Goal: Transaction & Acquisition: Subscribe to service/newsletter

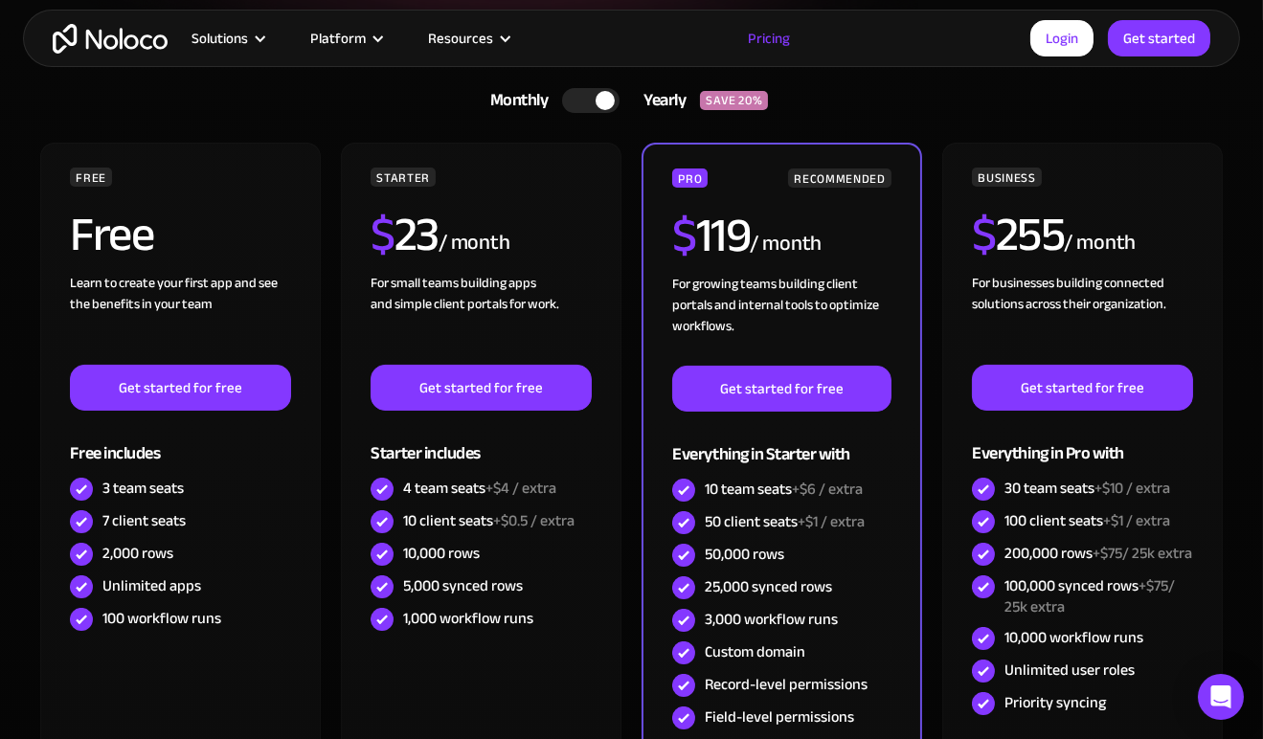
scroll to position [454, 0]
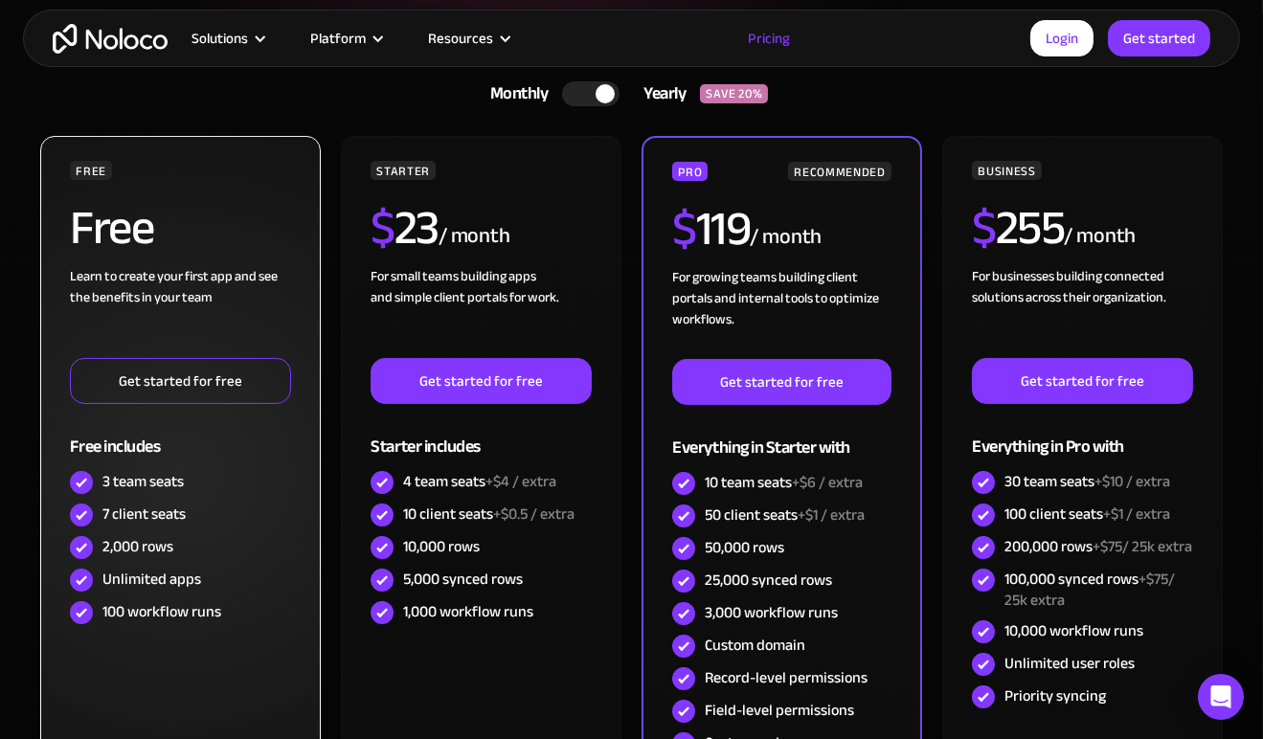
click at [237, 381] on link "Get started for free" at bounding box center [180, 381] width 220 height 46
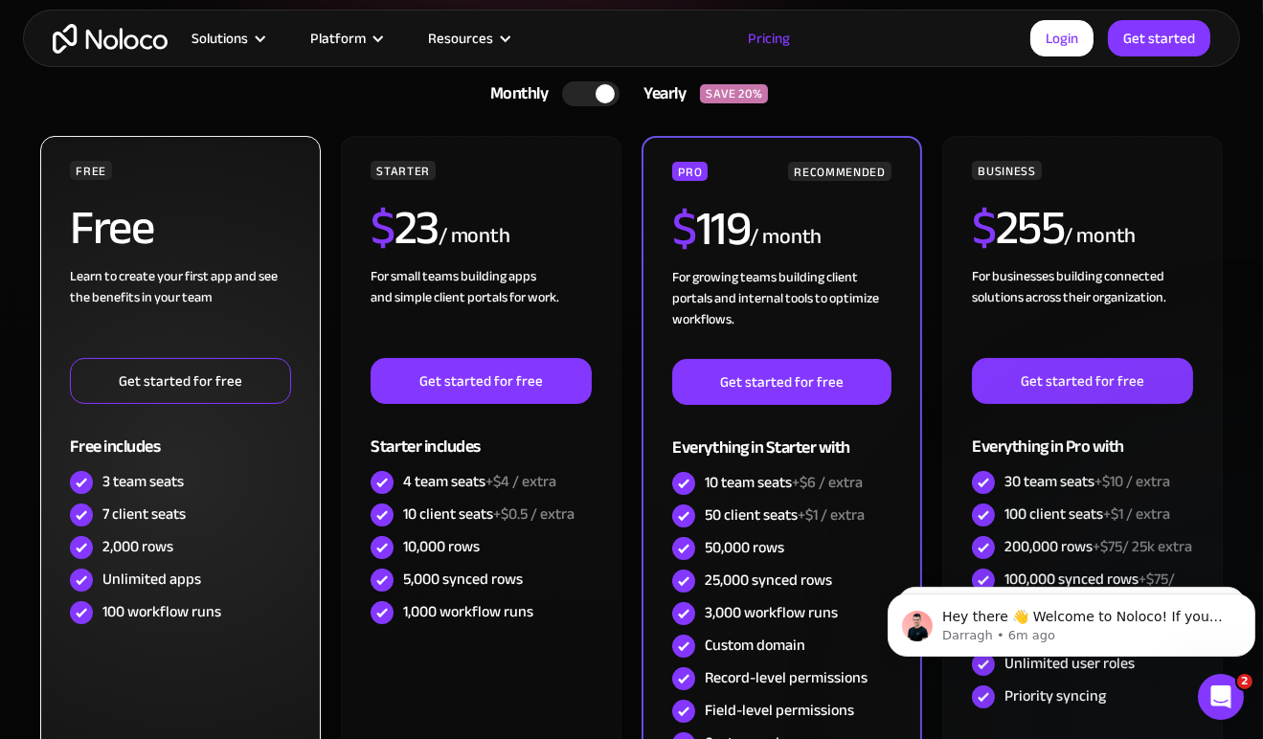
scroll to position [0, 0]
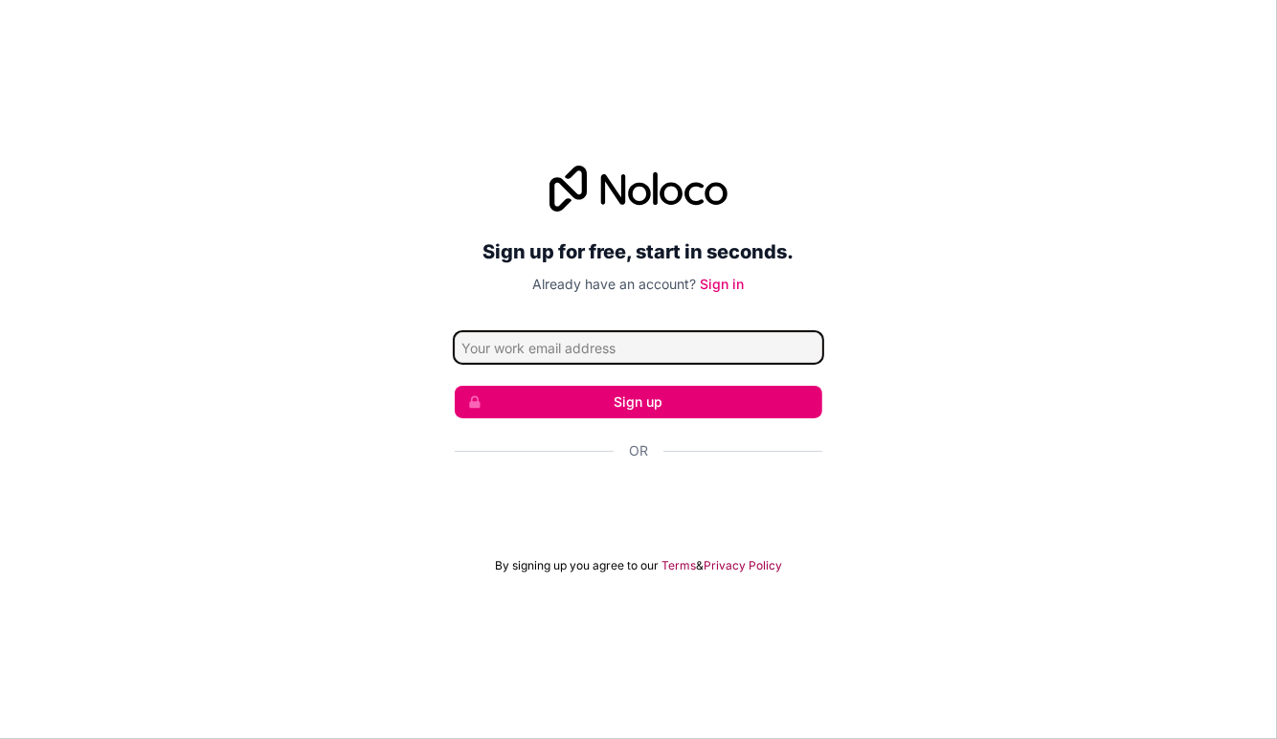
drag, startPoint x: 0, startPoint y: 0, endPoint x: 671, endPoint y: 363, distance: 763.1
click at [678, 353] on input "Email address" at bounding box center [639, 347] width 368 height 31
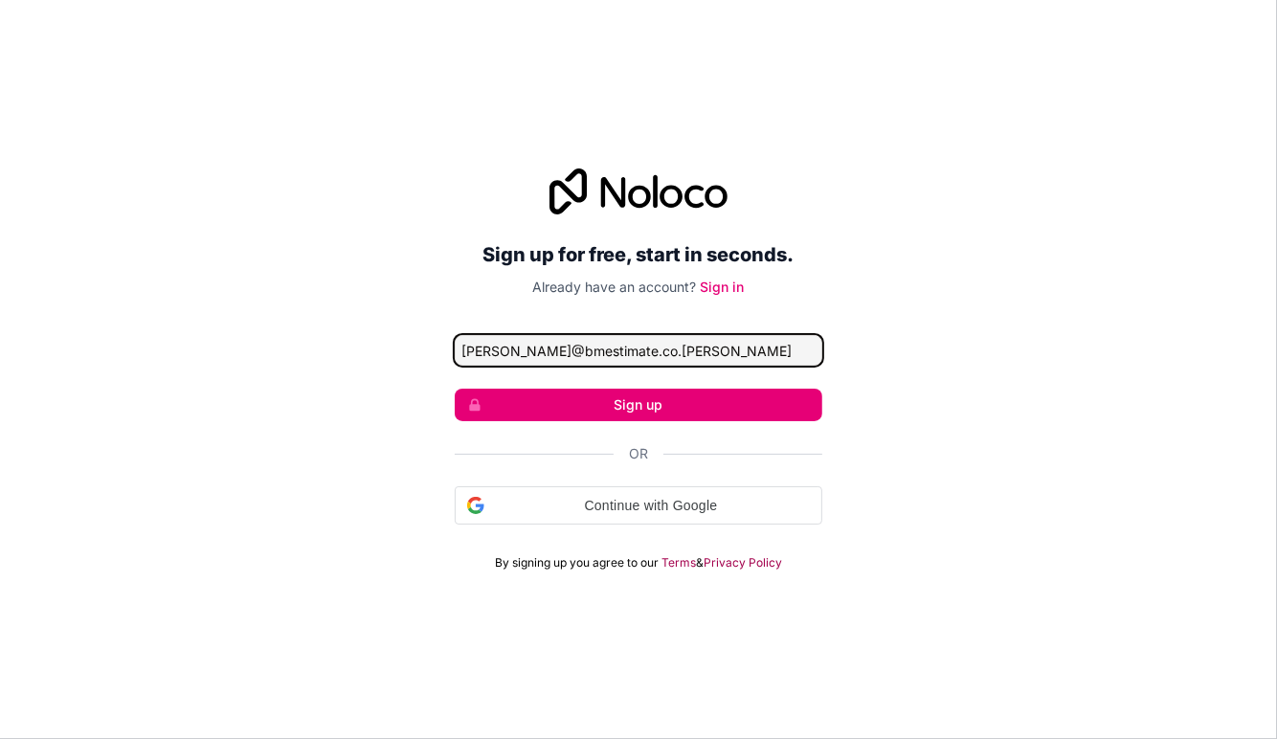
type input "[PERSON_NAME][EMAIL_ADDRESS][DOMAIN_NAME]"
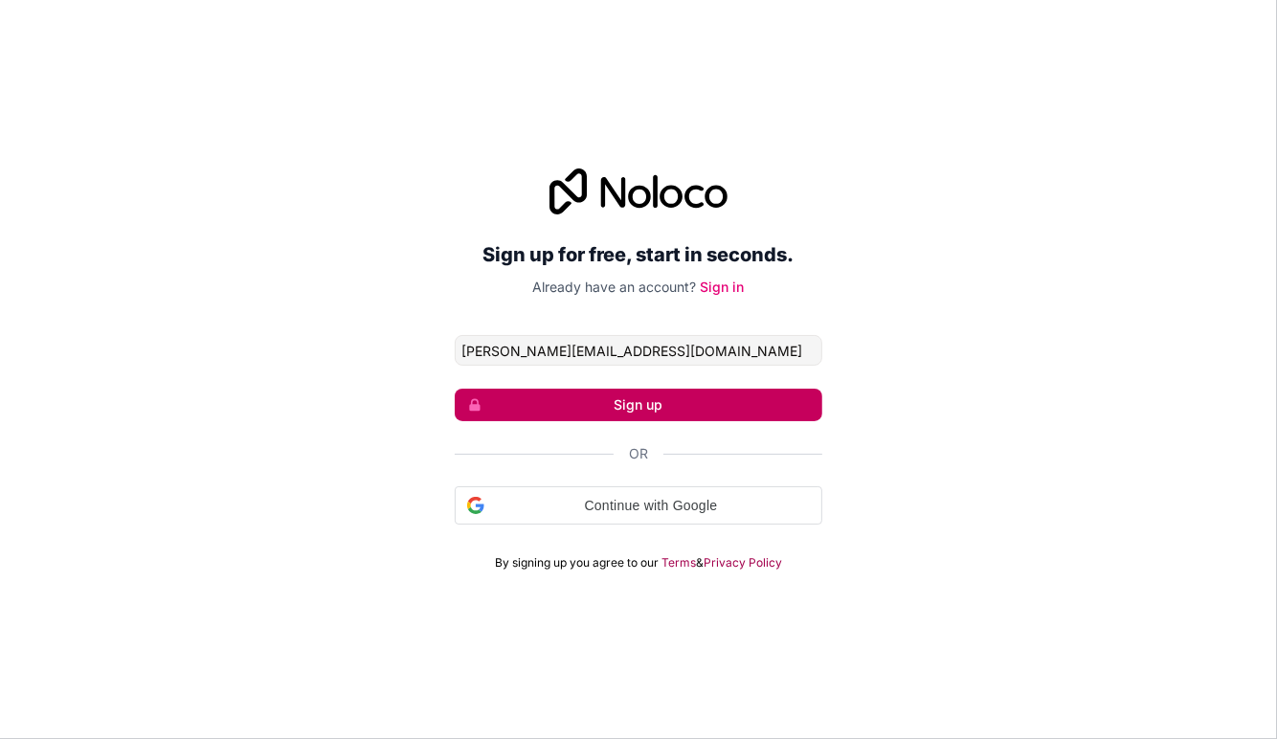
click at [626, 402] on button "Sign up" at bounding box center [639, 405] width 368 height 33
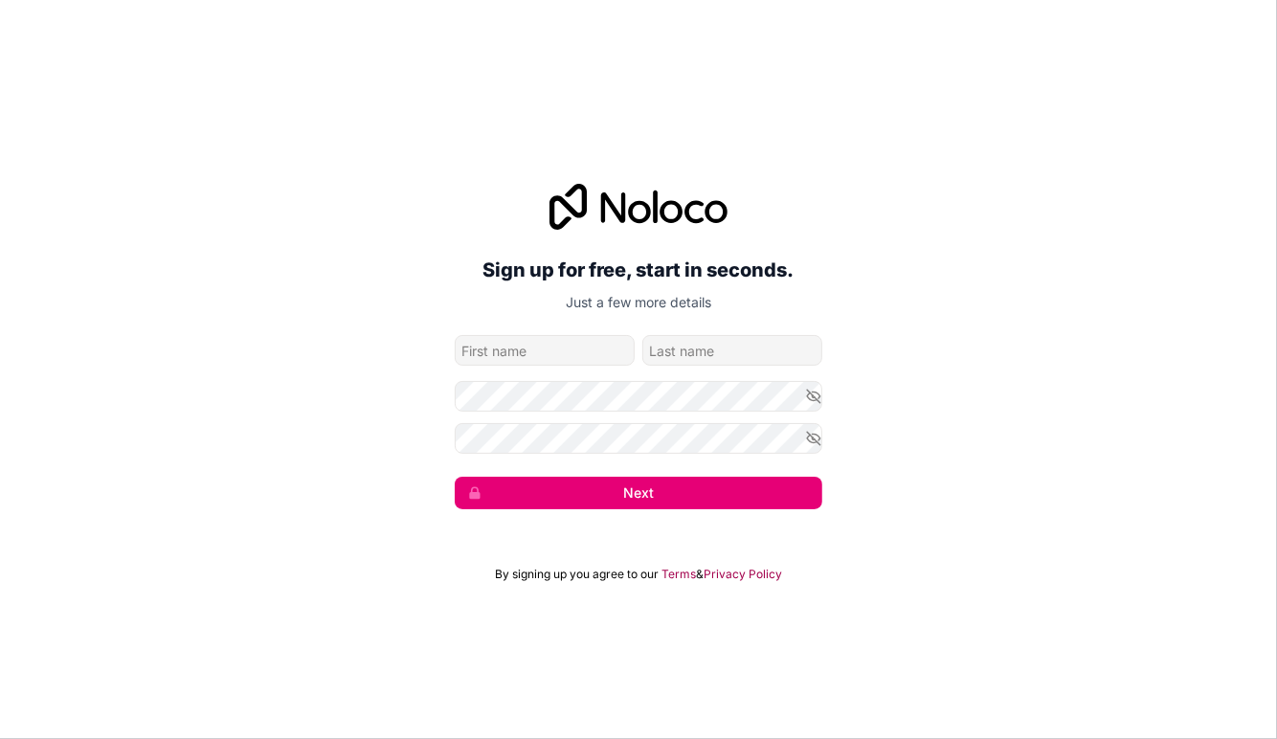
click at [576, 354] on input "given-name" at bounding box center [545, 350] width 180 height 31
type input "Simon"
type input "Patman"
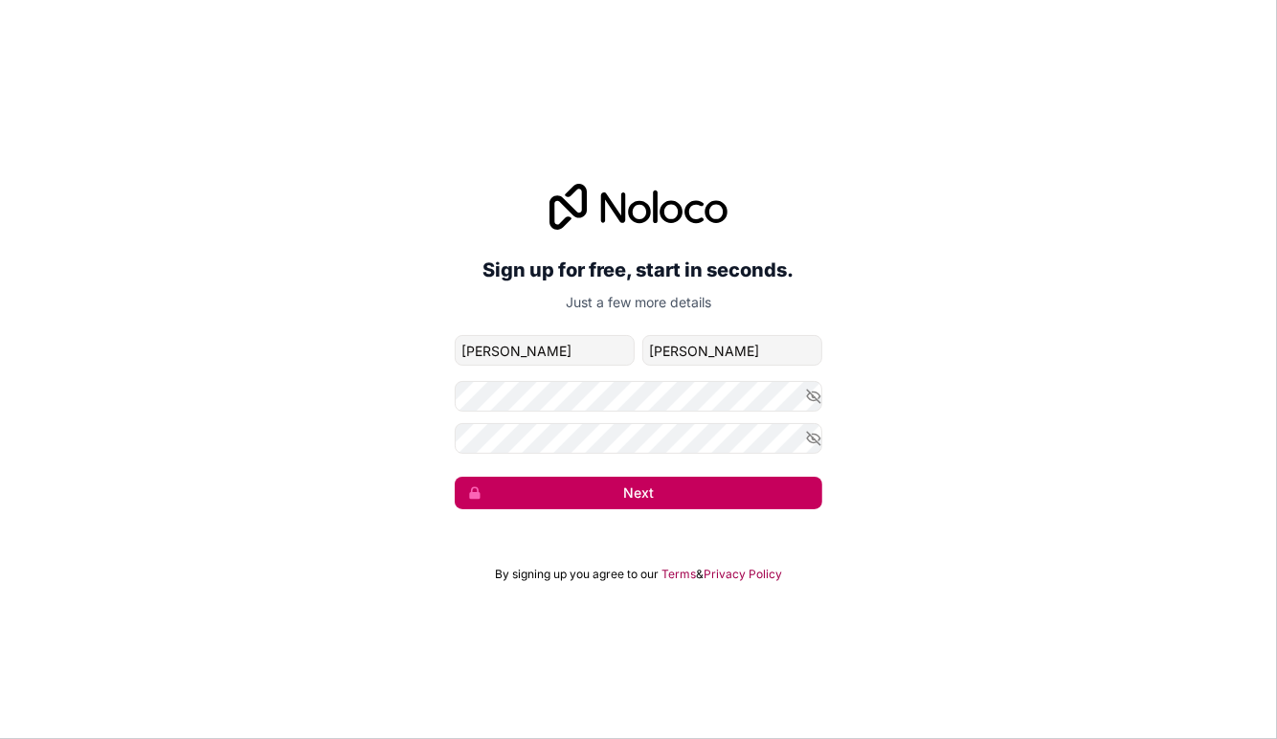
click at [611, 503] on button "Next" at bounding box center [639, 493] width 368 height 33
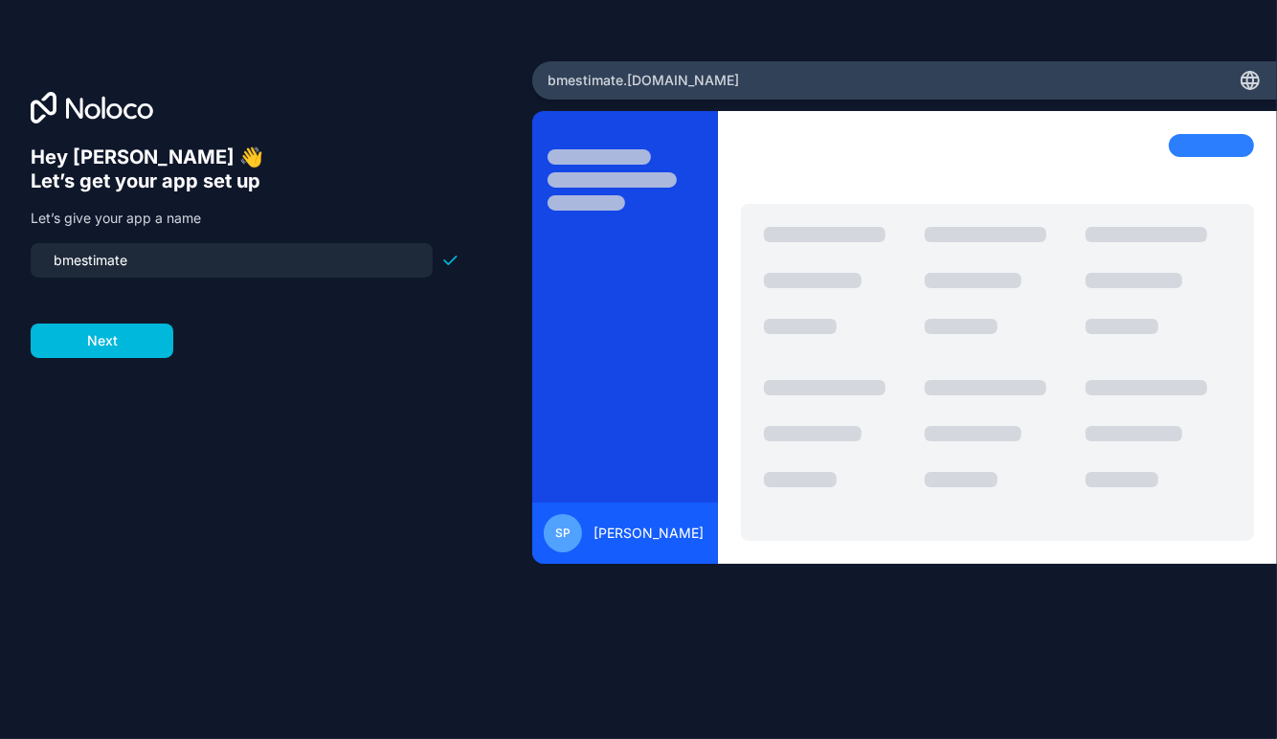
click at [88, 270] on input "bmestimate" at bounding box center [231, 260] width 379 height 27
click at [81, 334] on button "Next" at bounding box center [102, 341] width 143 height 34
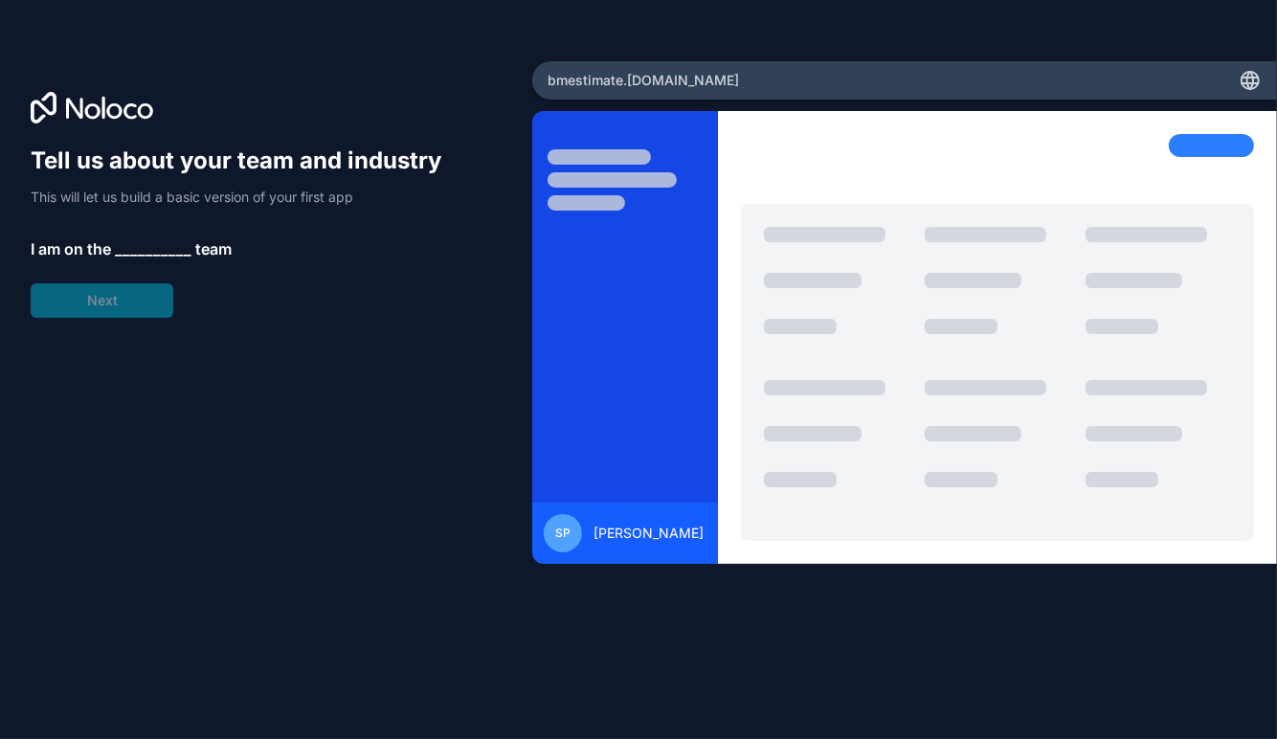
click at [147, 259] on span "__________" at bounding box center [153, 248] width 77 height 23
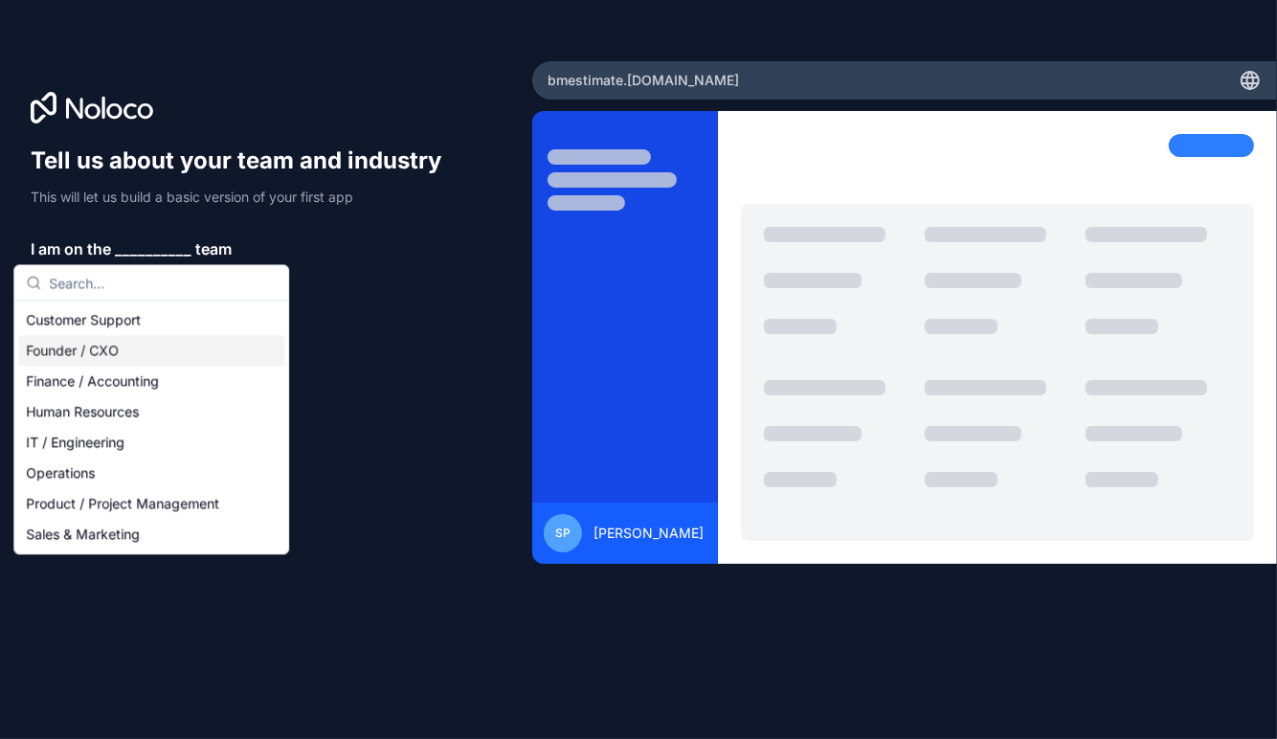
click at [85, 351] on div "Founder / CXO" at bounding box center [151, 350] width 266 height 31
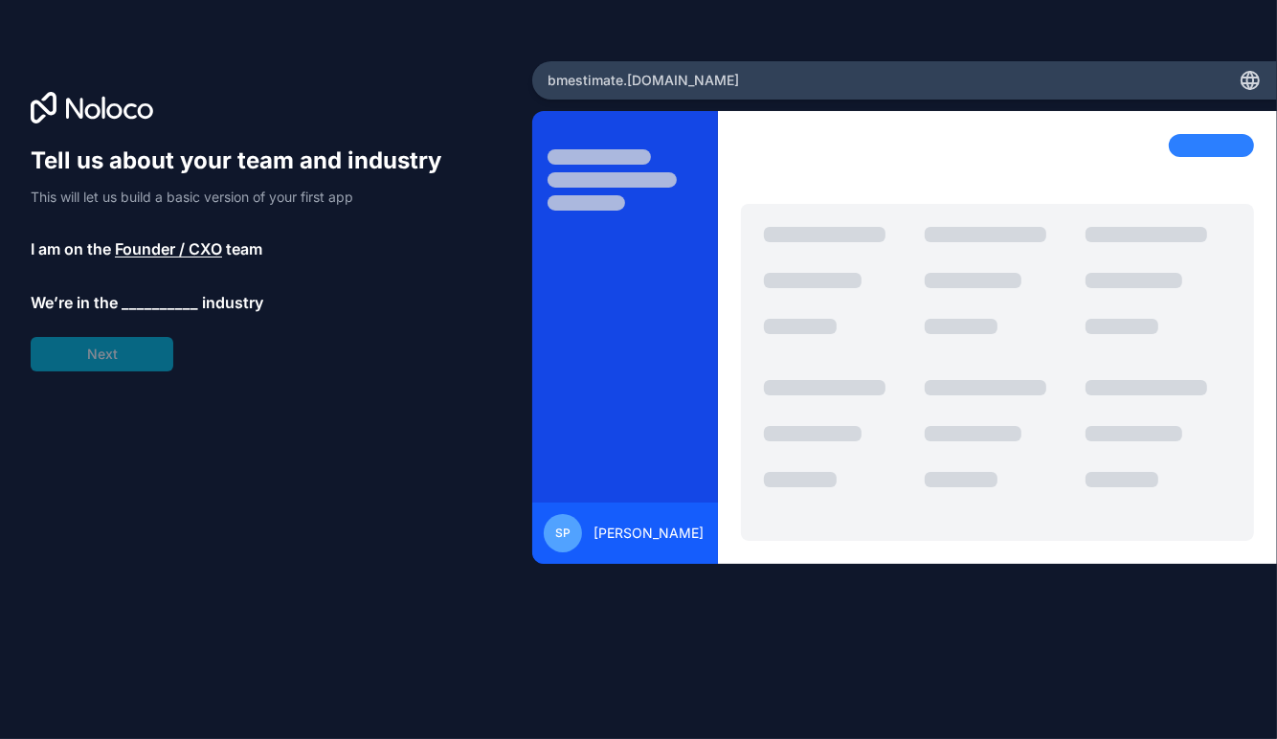
click at [148, 300] on span "__________" at bounding box center [160, 302] width 77 height 23
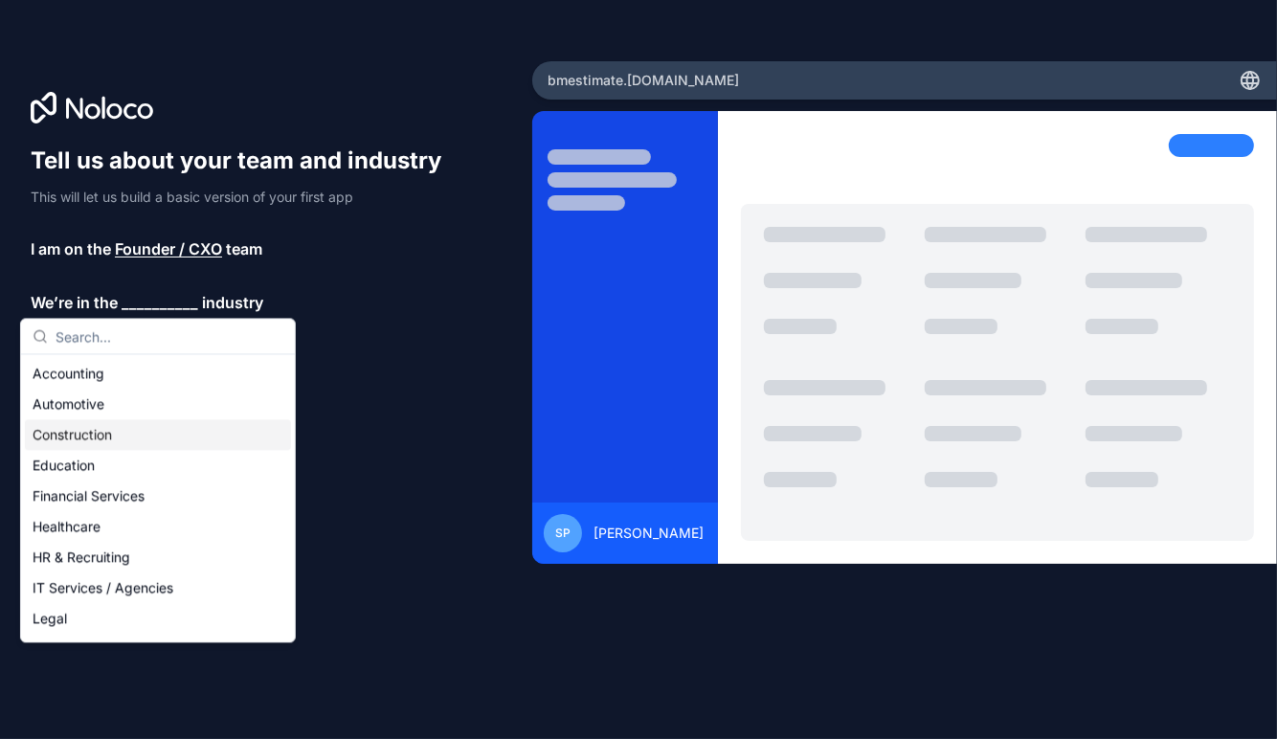
click at [73, 437] on div "Construction" at bounding box center [158, 434] width 266 height 31
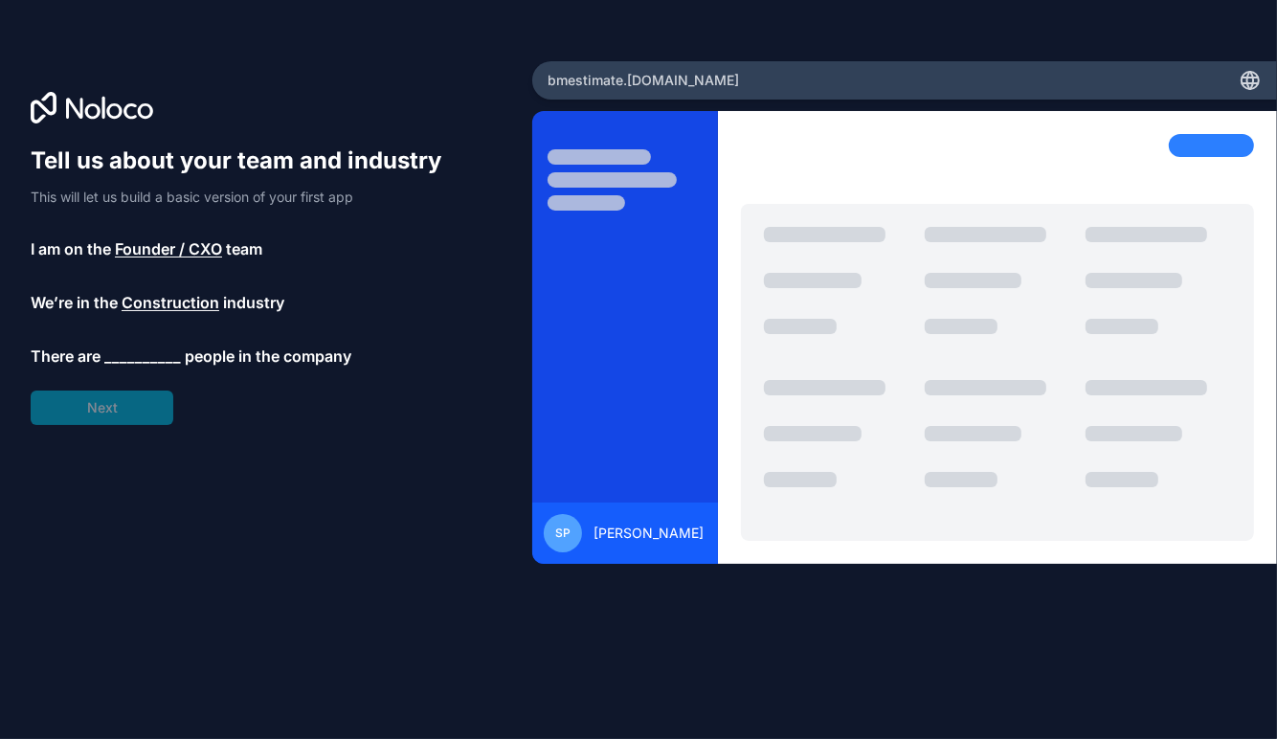
click at [134, 357] on span "__________" at bounding box center [142, 356] width 77 height 23
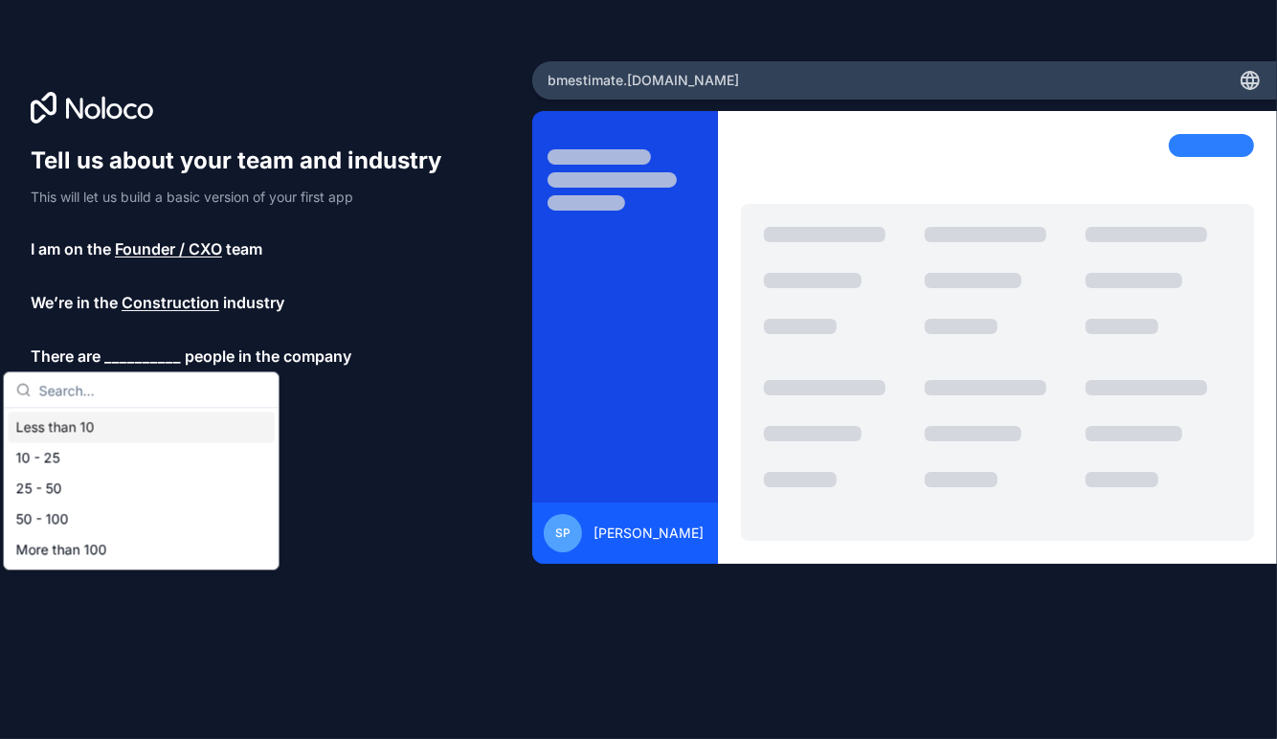
click at [65, 430] on div "Less than 10" at bounding box center [142, 427] width 266 height 31
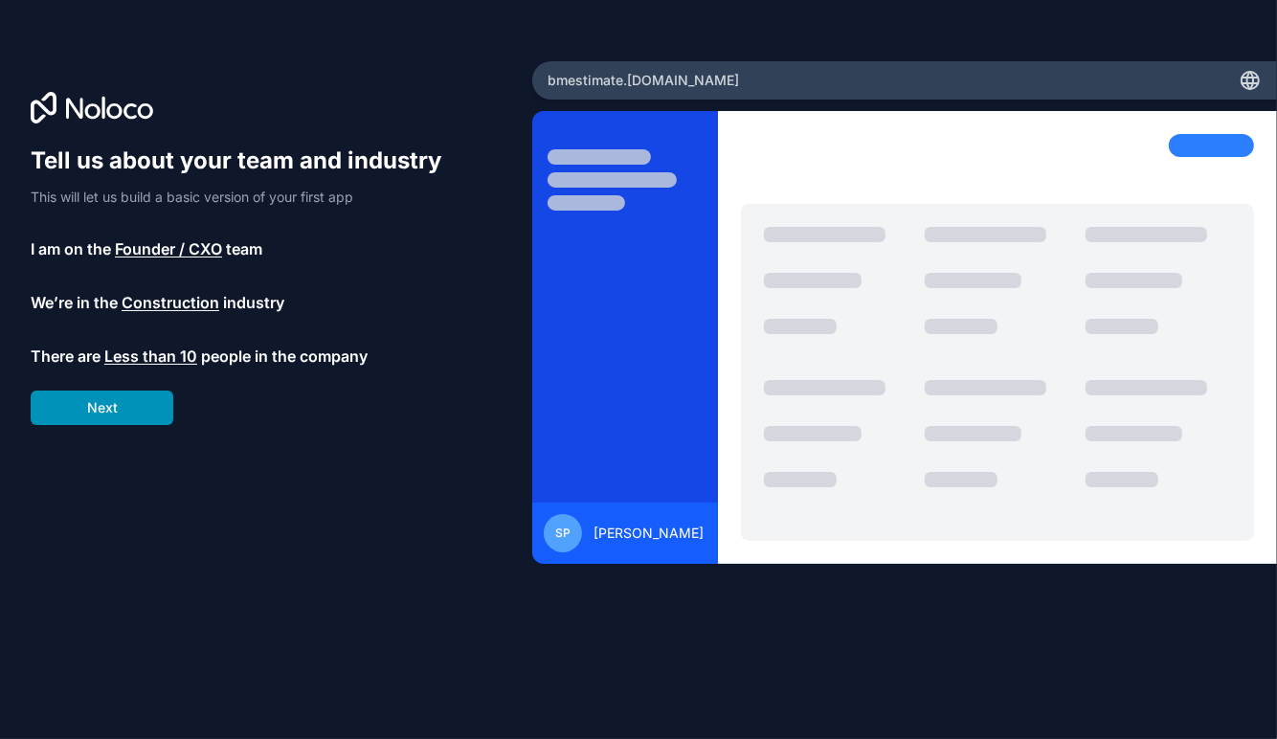
click at [110, 398] on button "Next" at bounding box center [102, 408] width 143 height 34
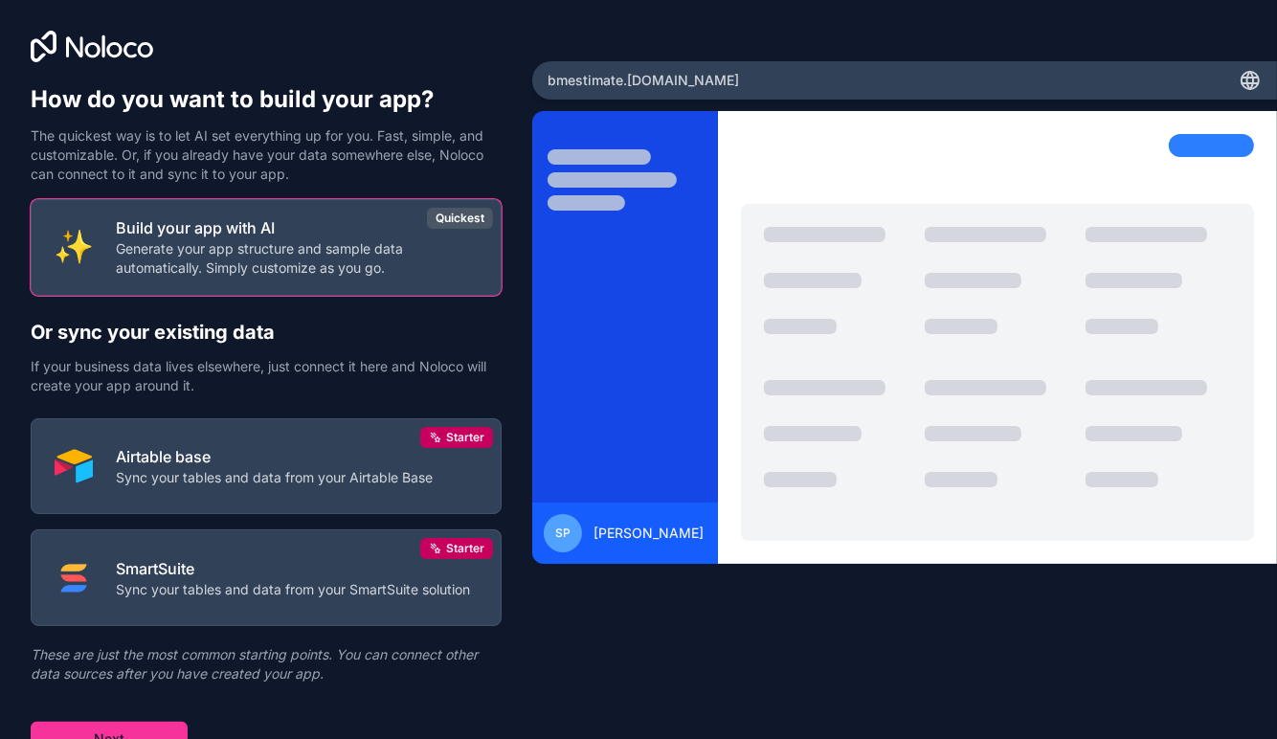
scroll to position [35, 0]
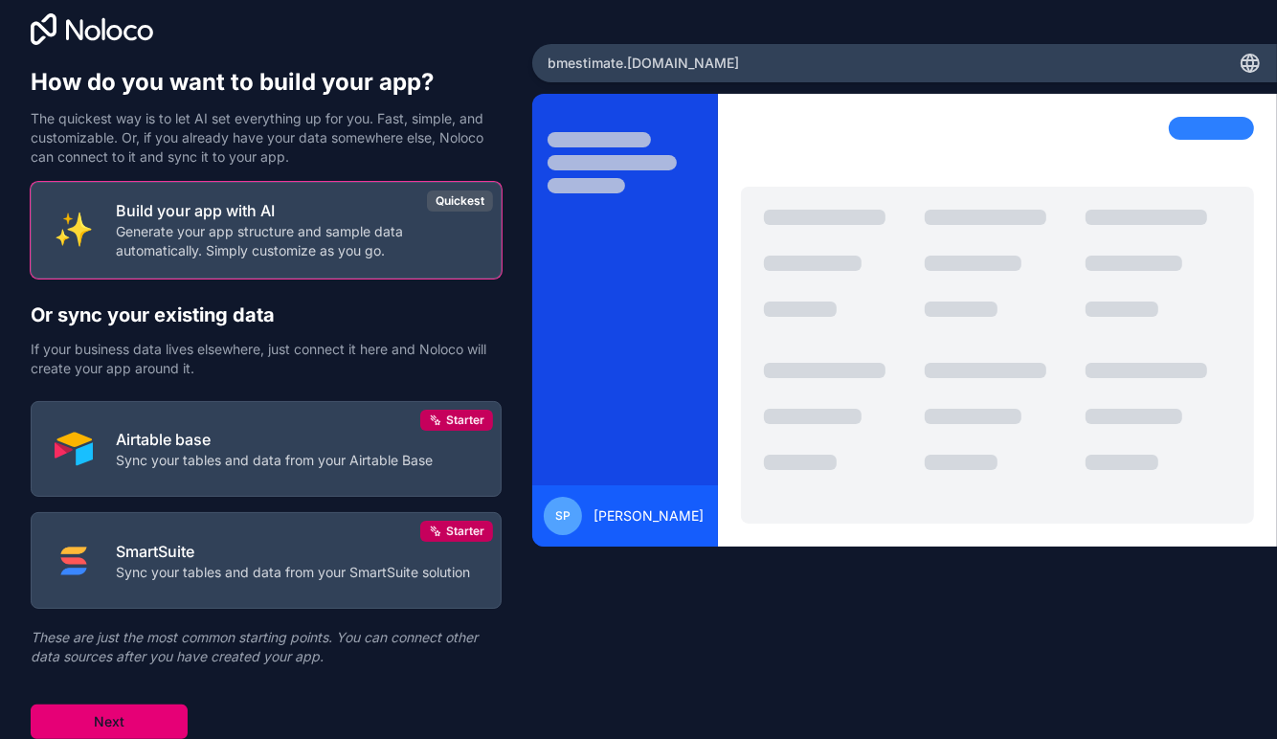
click at [117, 719] on button "Next" at bounding box center [109, 722] width 157 height 34
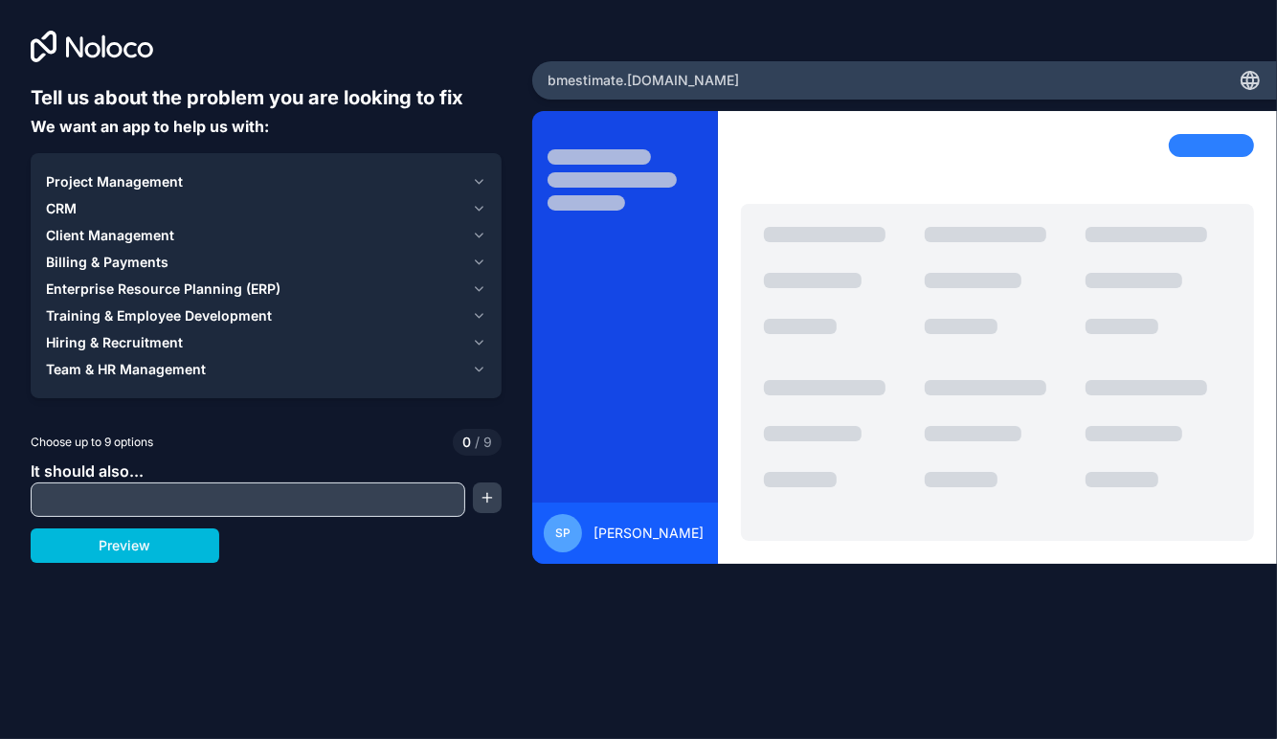
click at [168, 503] on input "text" at bounding box center [247, 499] width 425 height 27
type input "s"
type input "estimating"
click at [485, 501] on button "button" at bounding box center [487, 498] width 29 height 31
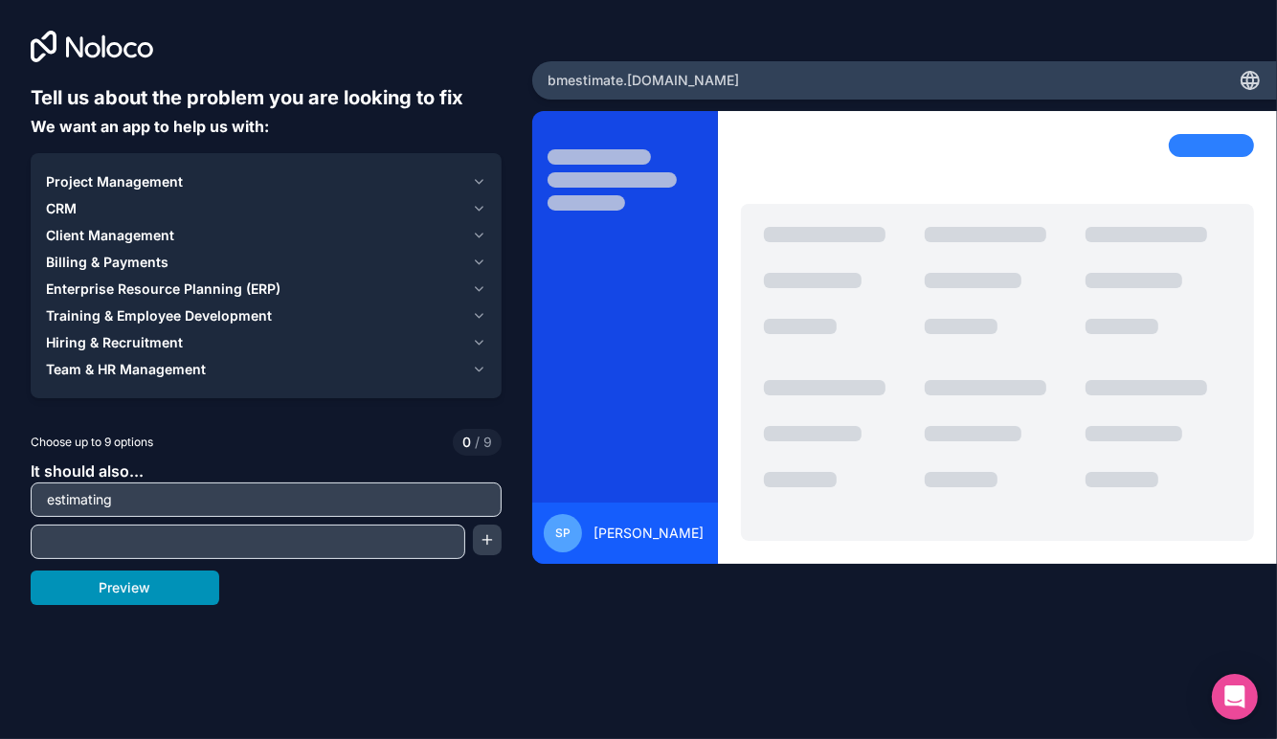
click at [123, 590] on button "Preview" at bounding box center [125, 588] width 189 height 34
click at [475, 183] on icon "button" at bounding box center [479, 181] width 14 height 15
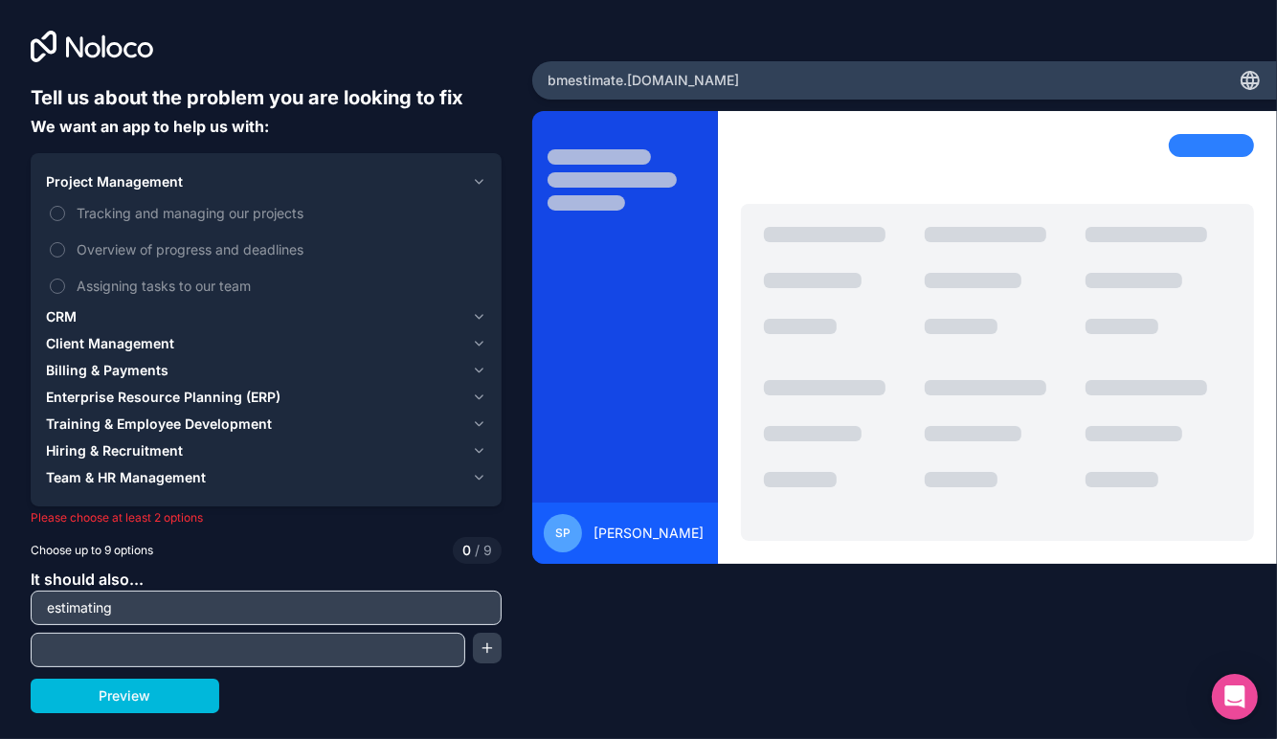
click at [478, 399] on icon "button" at bounding box center [479, 397] width 8 height 4
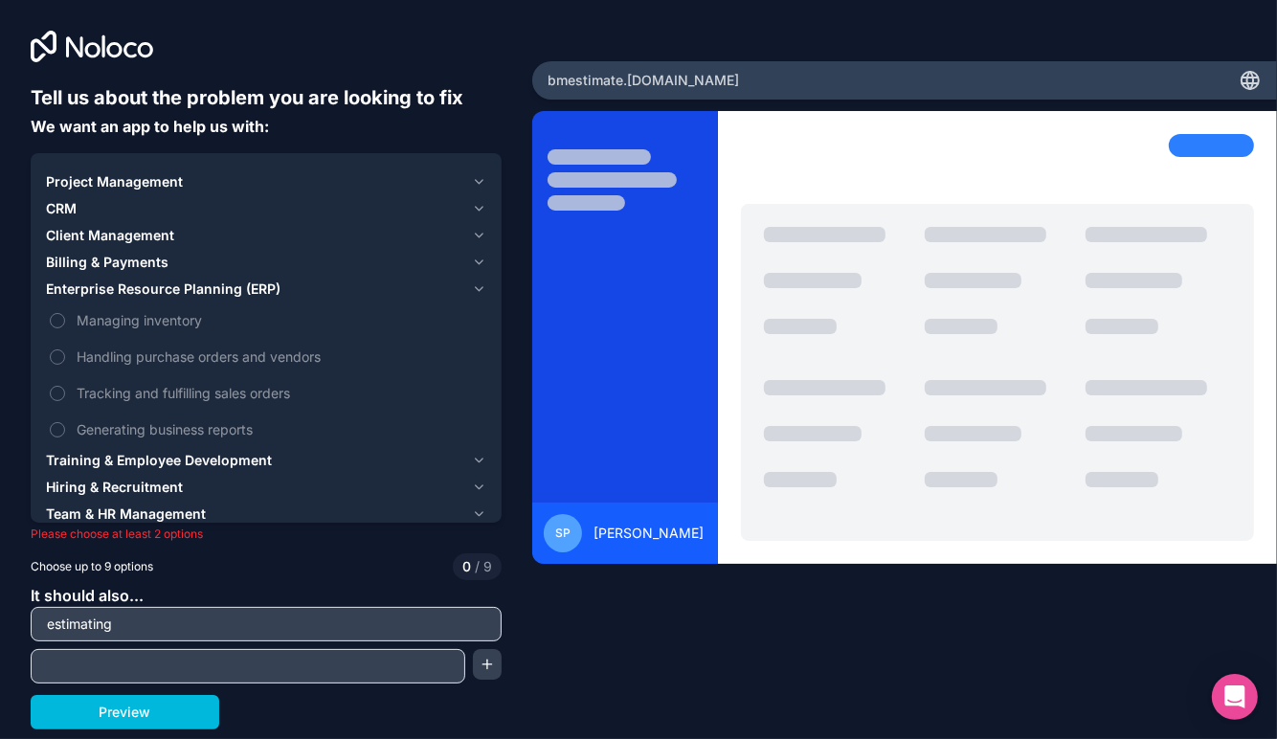
click at [479, 239] on icon "button" at bounding box center [479, 235] width 14 height 15
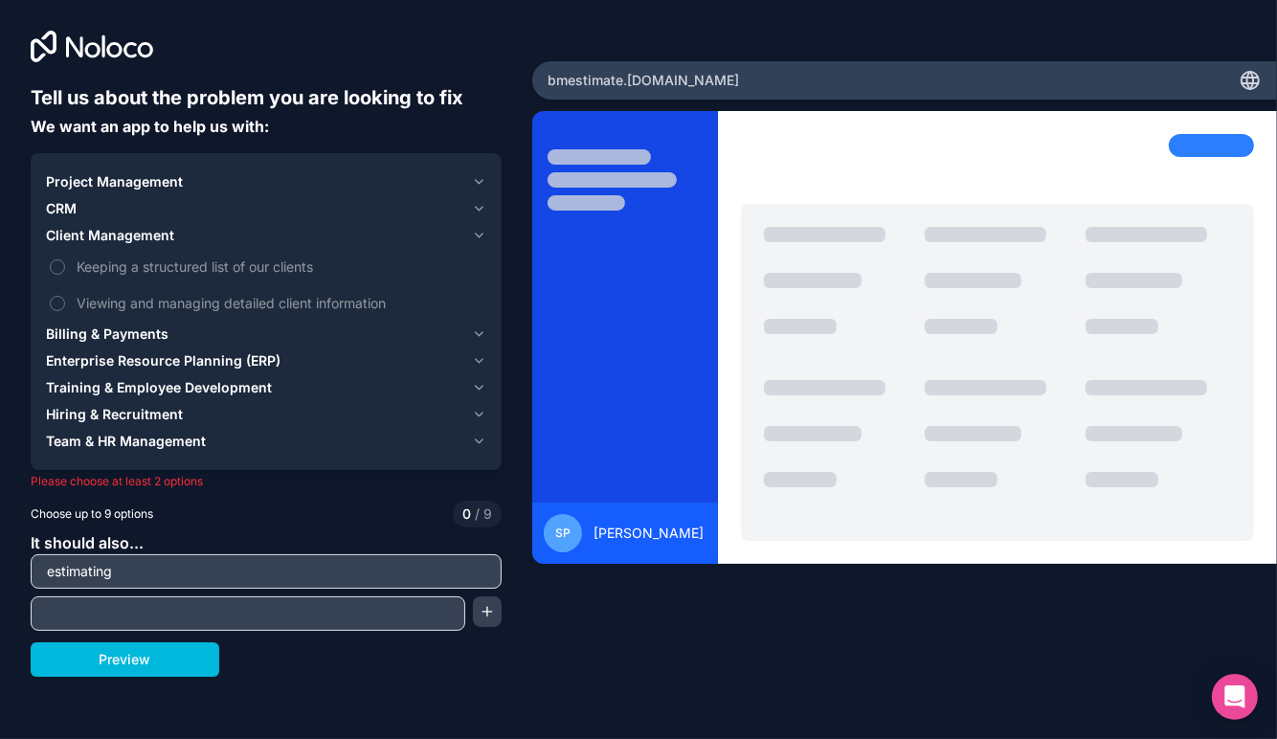
click at [481, 442] on icon "button" at bounding box center [479, 441] width 14 height 15
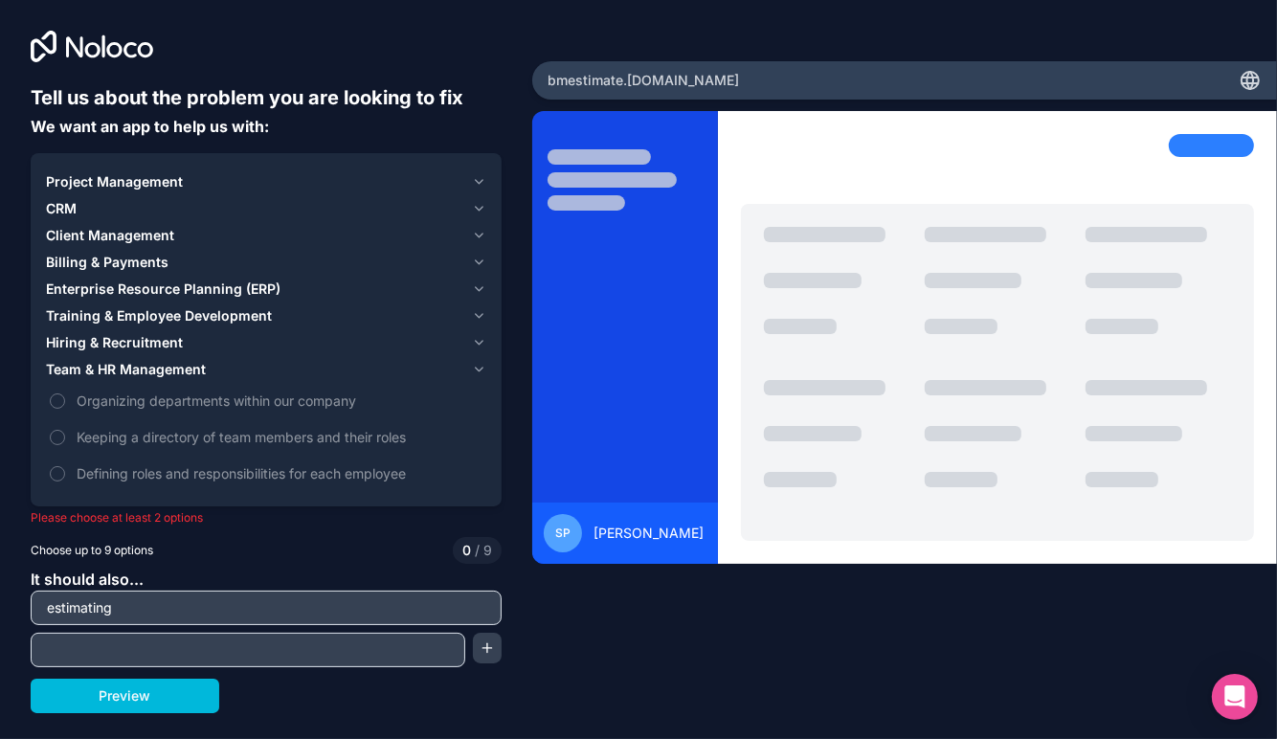
click at [480, 284] on icon "button" at bounding box center [479, 289] width 14 height 15
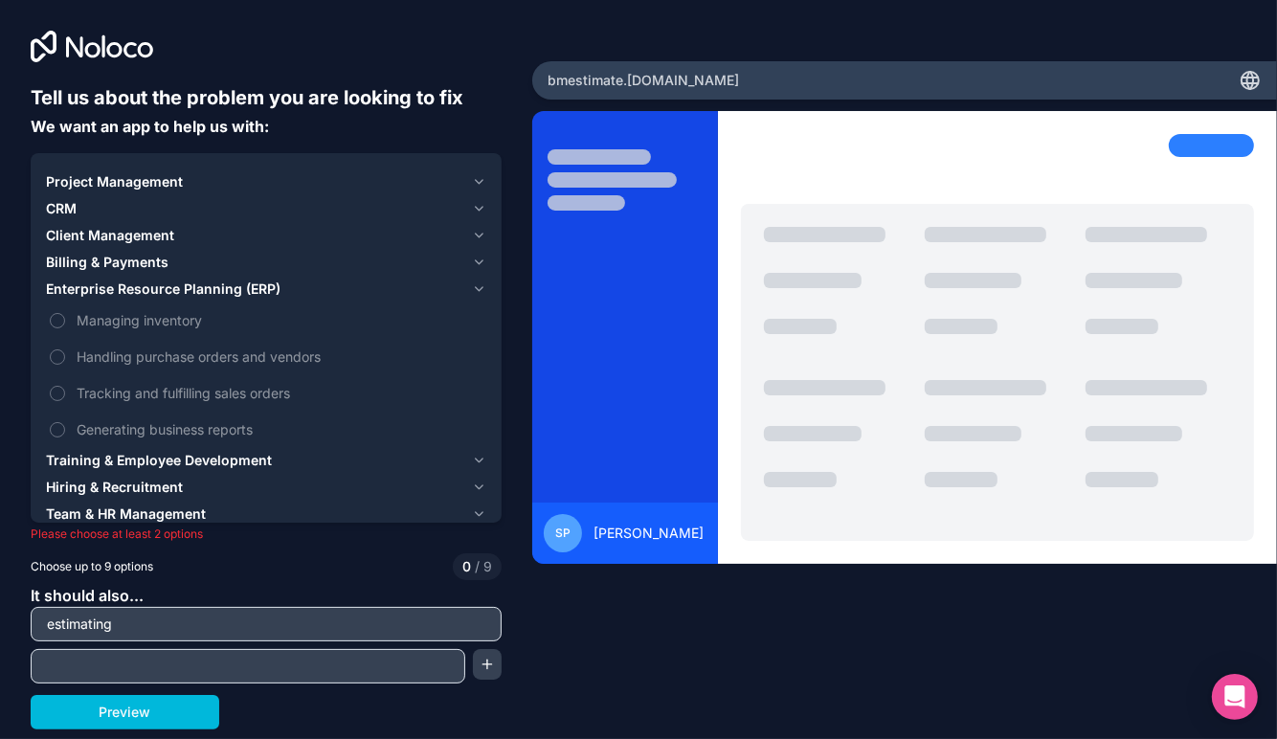
click at [480, 260] on icon "button" at bounding box center [479, 262] width 14 height 15
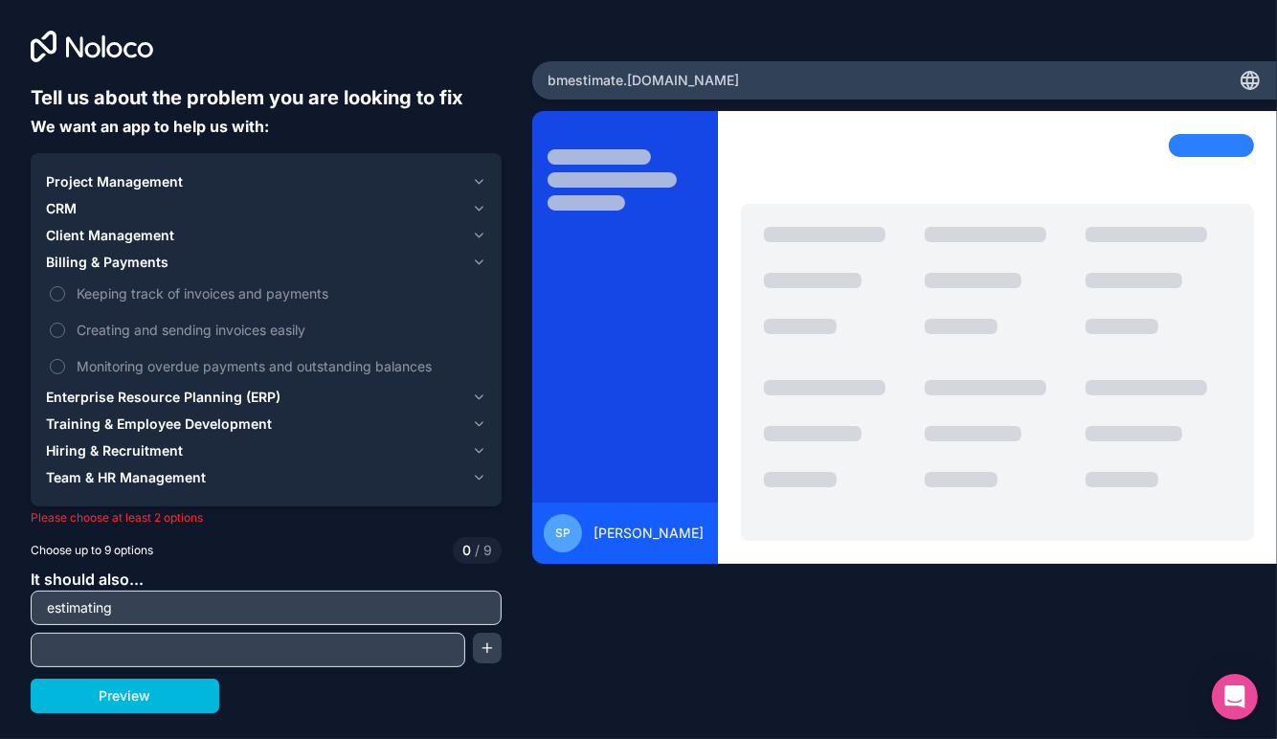
click at [480, 234] on icon "button" at bounding box center [479, 235] width 14 height 15
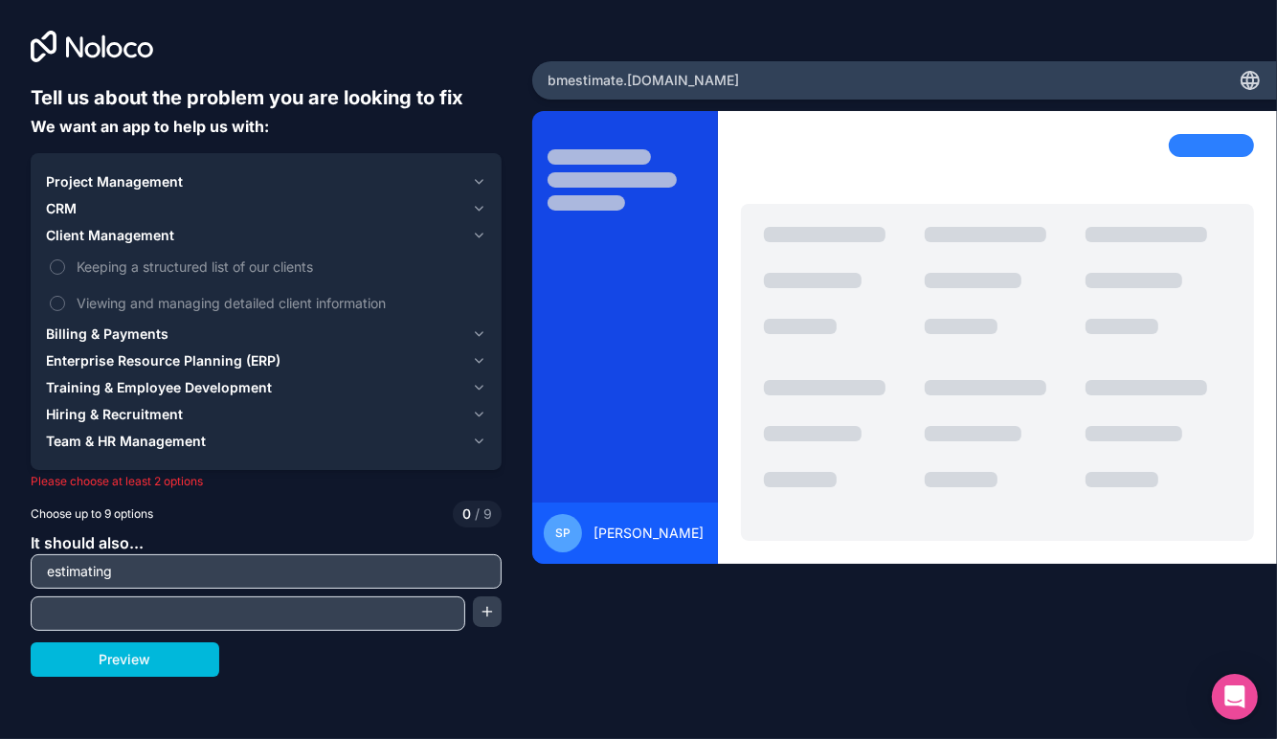
click at [476, 184] on icon "button" at bounding box center [479, 181] width 14 height 15
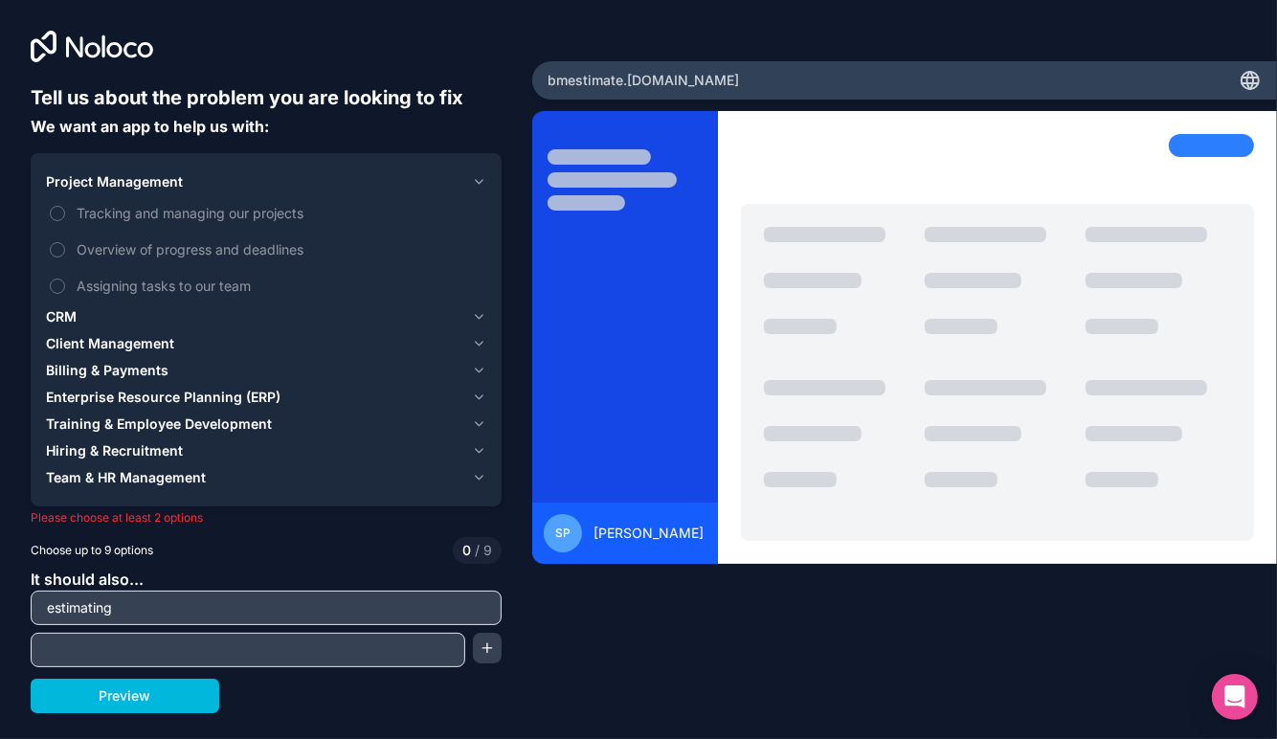
click at [60, 254] on button "Overview of progress and deadlines" at bounding box center [57, 249] width 15 height 15
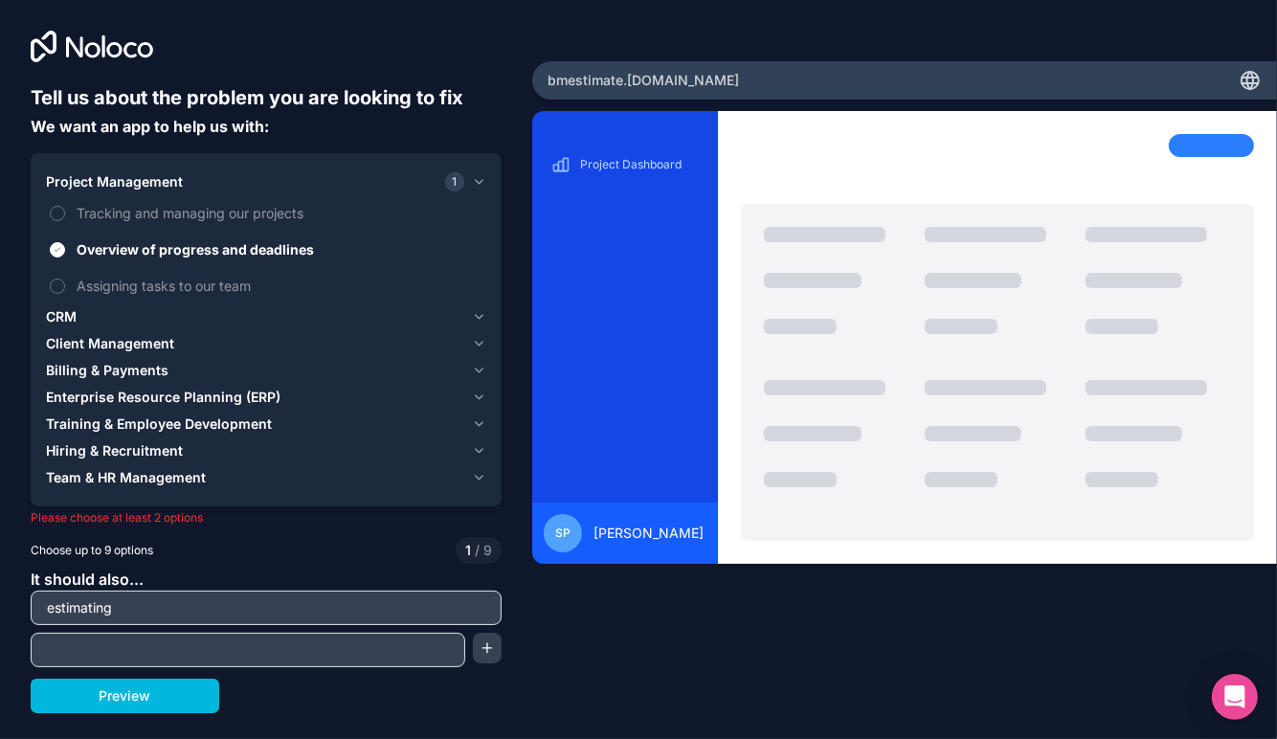
click at [58, 215] on button "Tracking and managing our projects" at bounding box center [57, 213] width 15 height 15
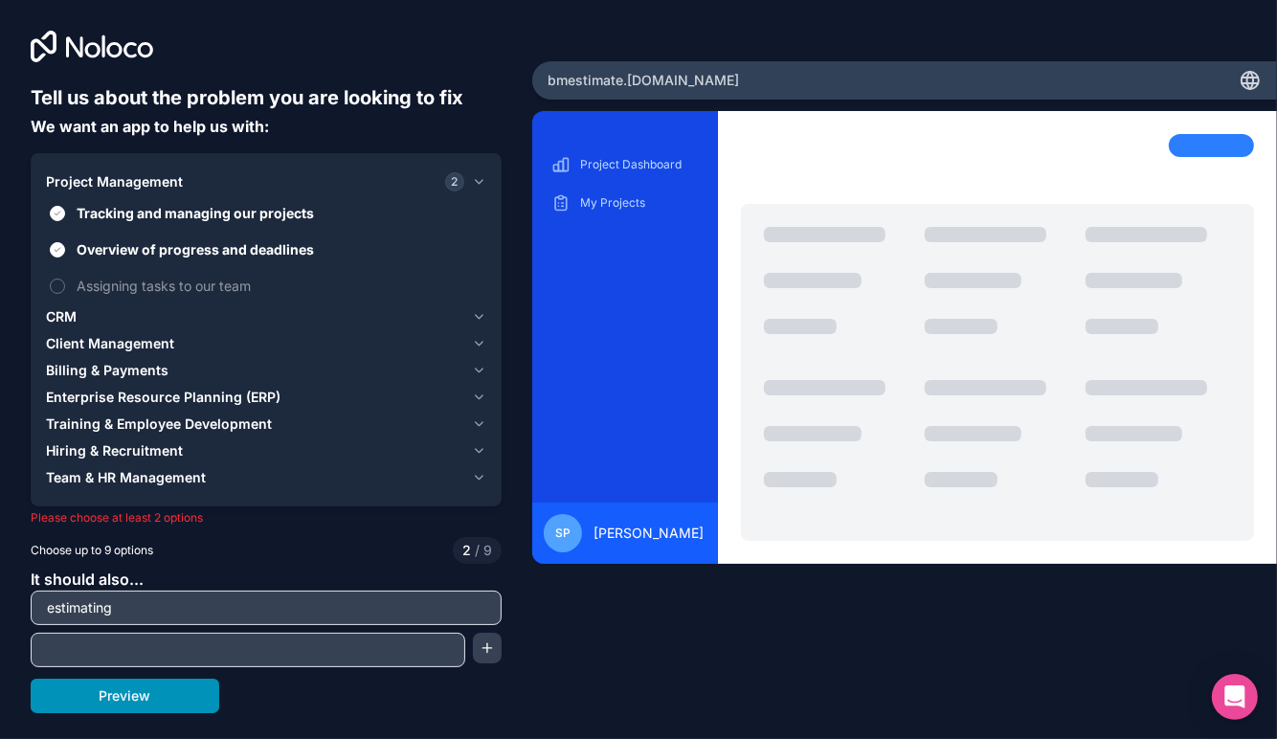
click at [154, 691] on button "Preview" at bounding box center [125, 696] width 189 height 34
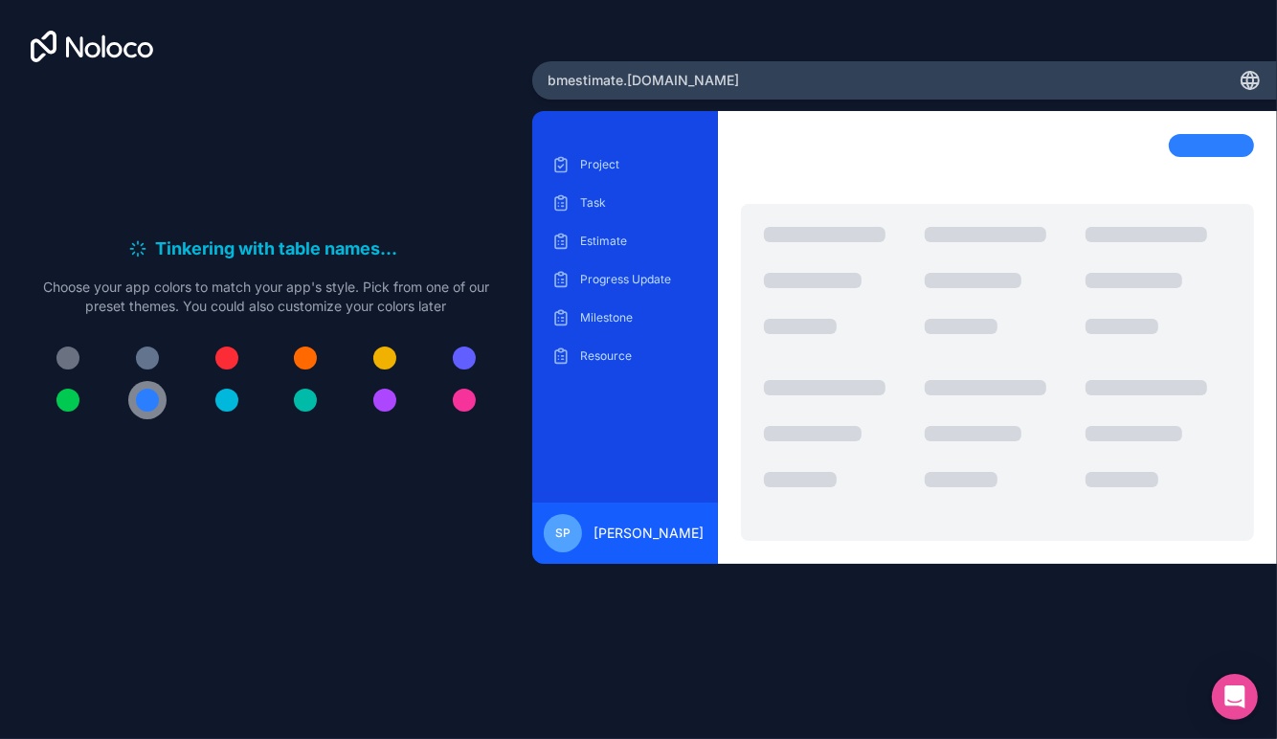
click at [145, 400] on div at bounding box center [147, 400] width 23 height 23
